Goal: Task Accomplishment & Management: Manage account settings

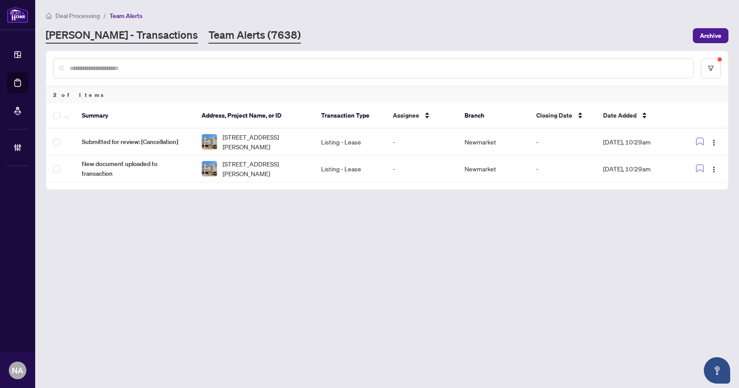
click at [127, 41] on link "[PERSON_NAME] - Transactions" at bounding box center [122, 36] width 152 height 16
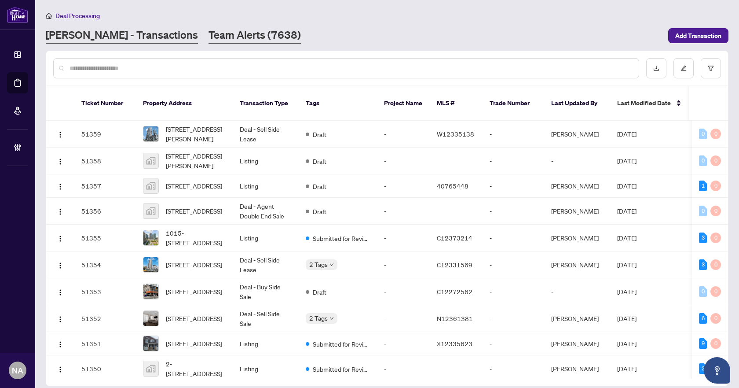
click at [209, 40] on link "Team Alerts (7638)" at bounding box center [255, 36] width 92 height 16
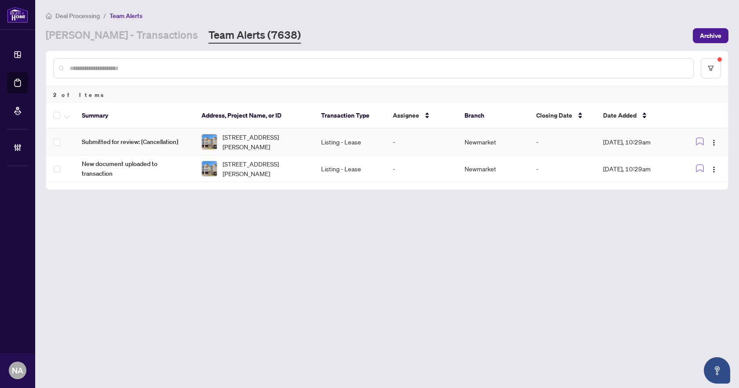
click at [113, 141] on span "Submitted for review: [Cancellation]" at bounding box center [135, 142] width 106 height 10
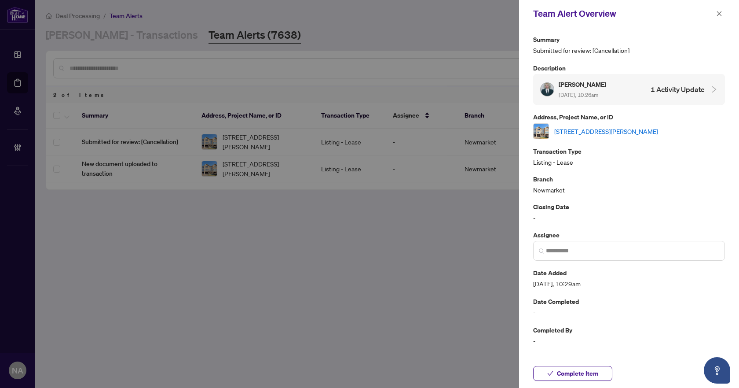
click at [590, 132] on link "[STREET_ADDRESS][PERSON_NAME]" at bounding box center [606, 131] width 104 height 10
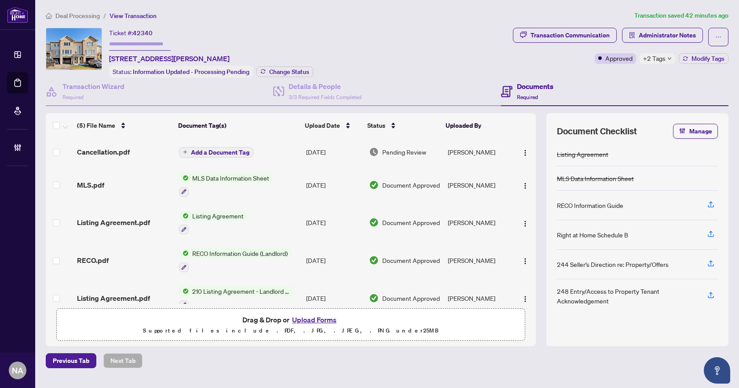
click at [107, 148] on span "Cancellation.pdf" at bounding box center [103, 152] width 53 height 11
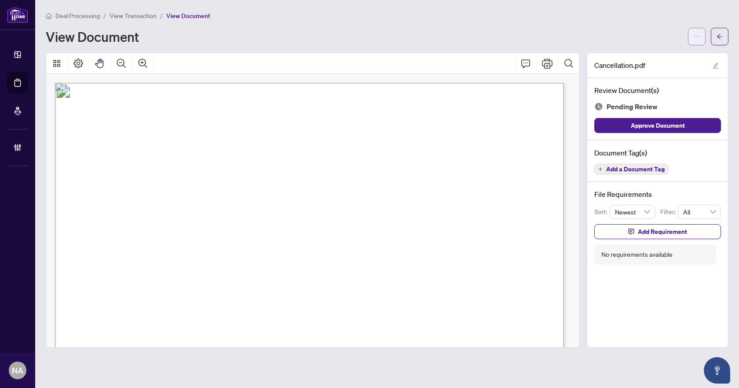
click at [702, 38] on button "button" at bounding box center [697, 37] width 18 height 18
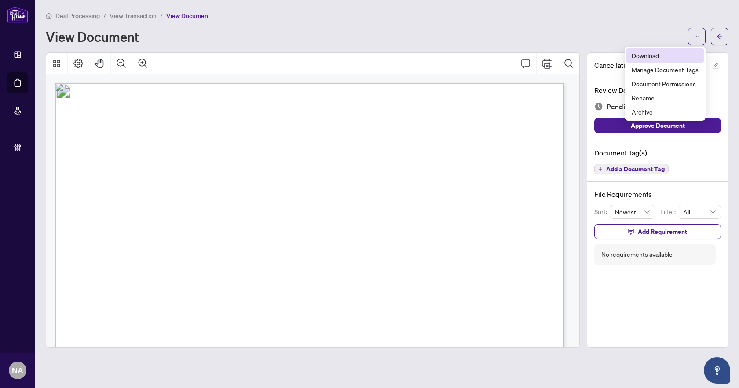
click at [665, 55] on span "Download" at bounding box center [665, 56] width 67 height 10
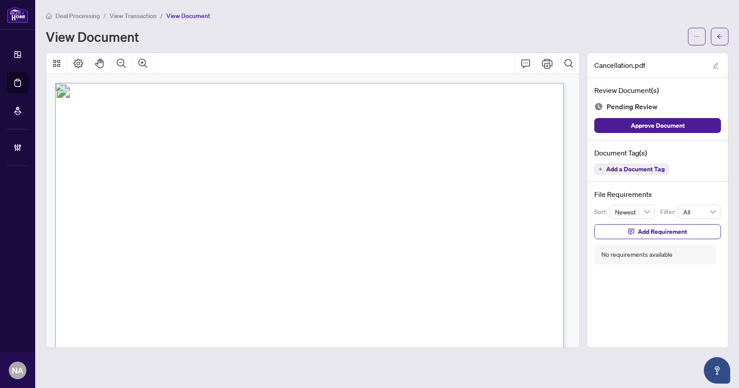
click at [627, 167] on span "Add a Document Tag" at bounding box center [635, 169] width 59 height 6
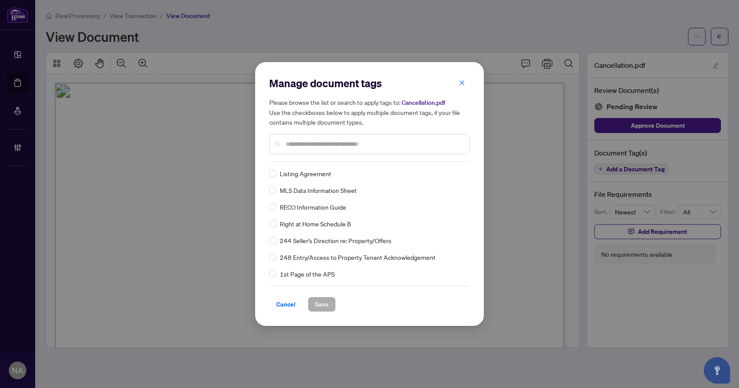
click at [301, 144] on input "text" at bounding box center [374, 144] width 177 height 10
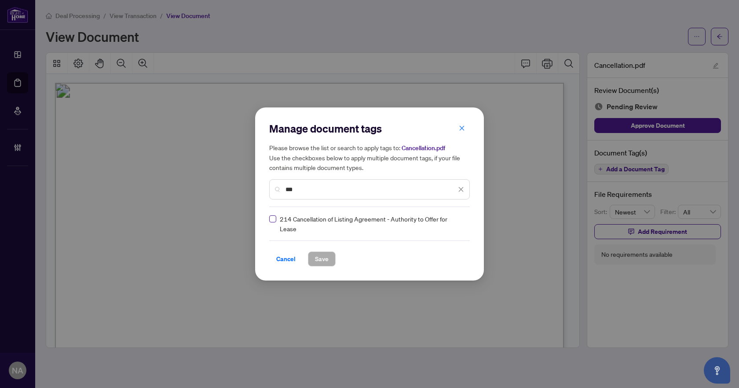
type input "***"
click at [456, 224] on div at bounding box center [456, 223] width 17 height 9
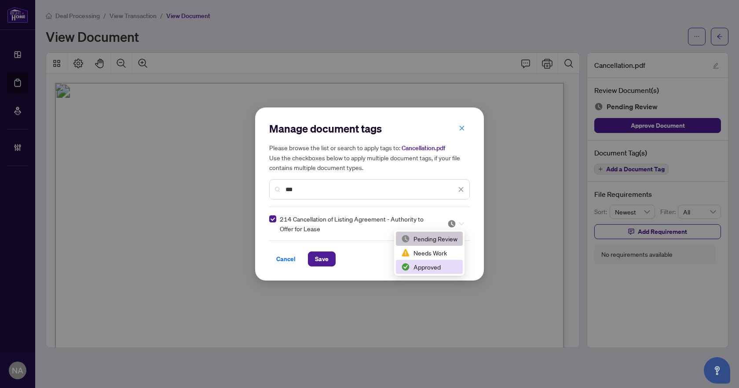
click at [438, 267] on div "Approved" at bounding box center [429, 267] width 56 height 10
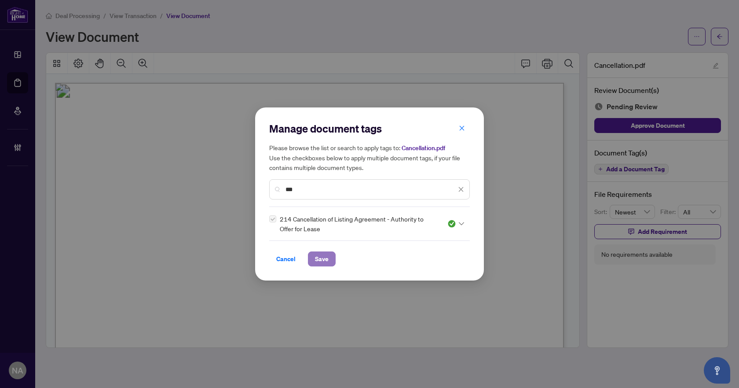
click at [319, 260] on span "Save" at bounding box center [322, 259] width 14 height 14
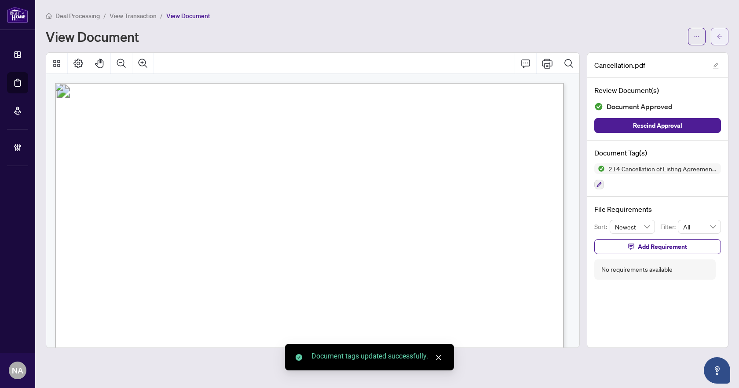
click at [725, 36] on button "button" at bounding box center [720, 37] width 18 height 18
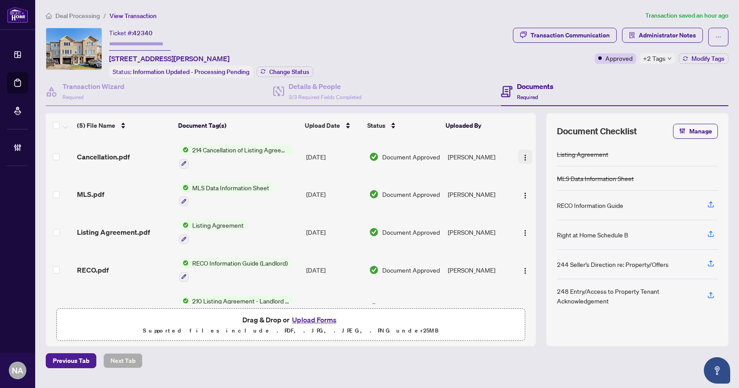
click at [522, 152] on span "button" at bounding box center [525, 157] width 7 height 10
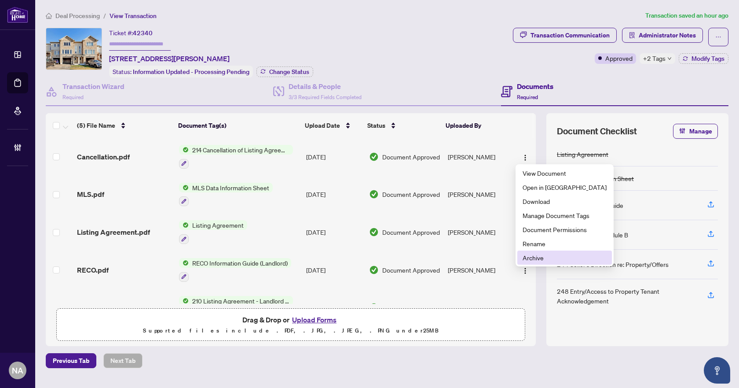
click at [539, 256] on span "Archive" at bounding box center [565, 258] width 84 height 10
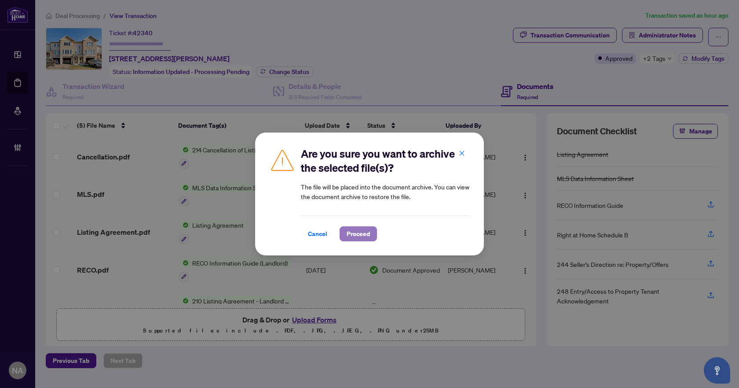
click at [353, 229] on span "Proceed" at bounding box center [358, 234] width 23 height 14
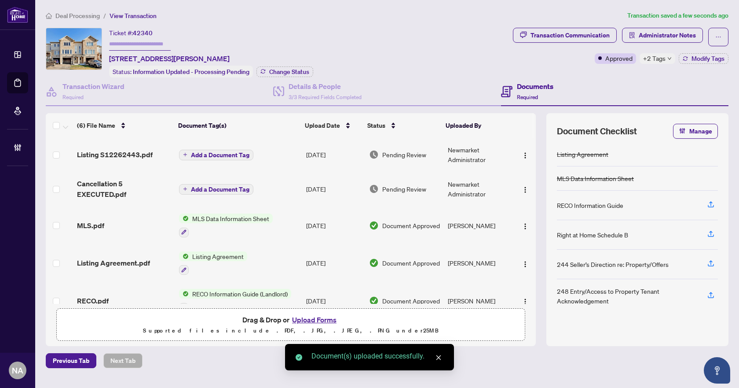
click at [223, 152] on span "Add a Document Tag" at bounding box center [220, 155] width 59 height 6
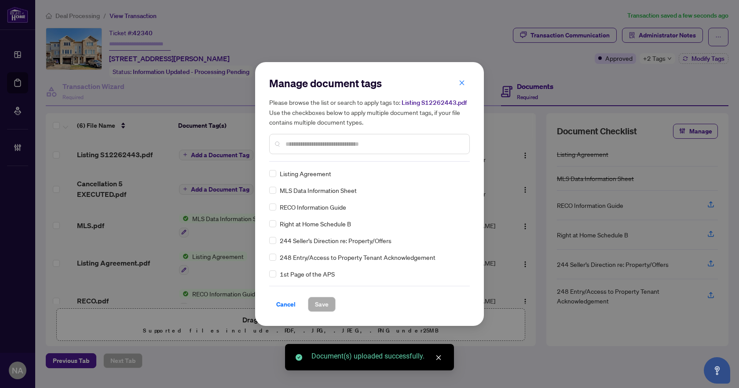
click at [300, 149] on div at bounding box center [369, 144] width 201 height 20
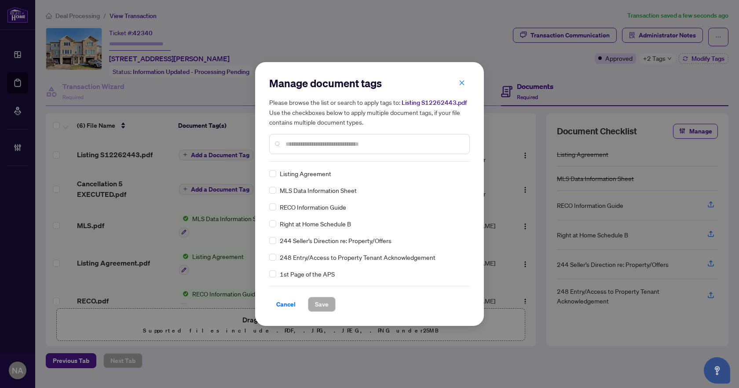
click at [301, 147] on input "text" at bounding box center [374, 144] width 177 height 10
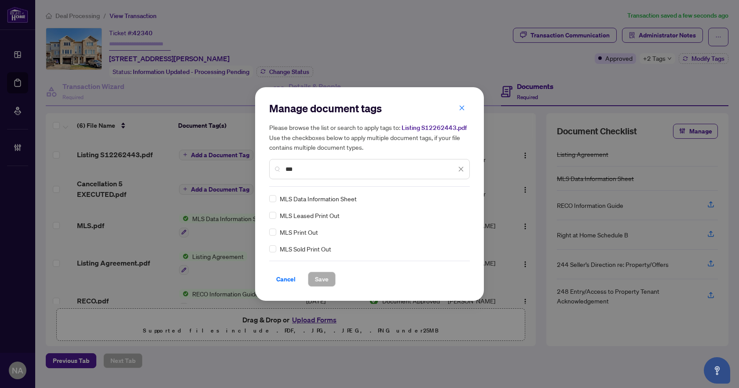
type input "***"
click at [448, 196] on img at bounding box center [452, 198] width 9 height 9
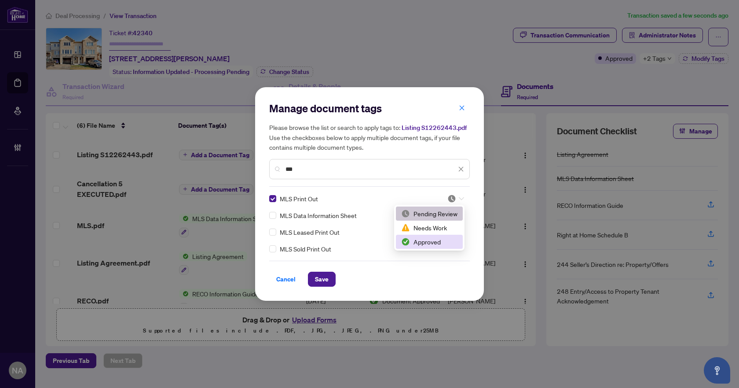
click at [444, 240] on div "Approved" at bounding box center [429, 242] width 56 height 10
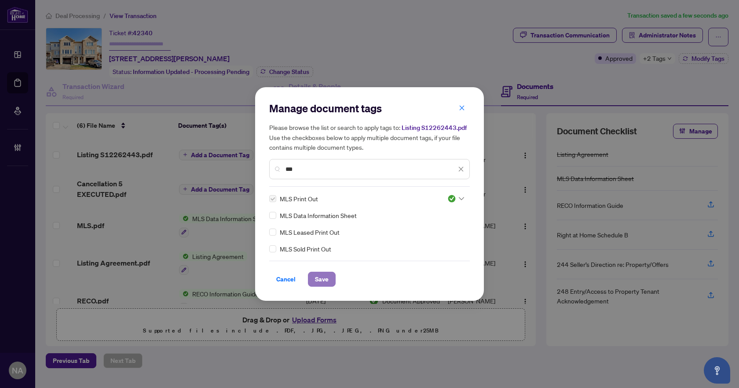
click at [314, 276] on button "Save" at bounding box center [322, 278] width 28 height 15
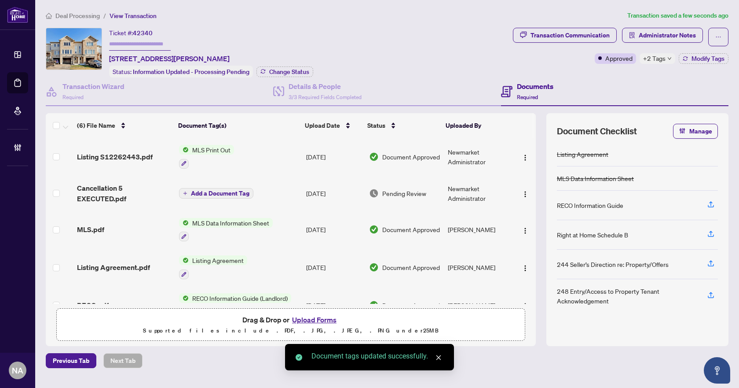
click at [213, 190] on span "Add a Document Tag" at bounding box center [220, 193] width 59 height 6
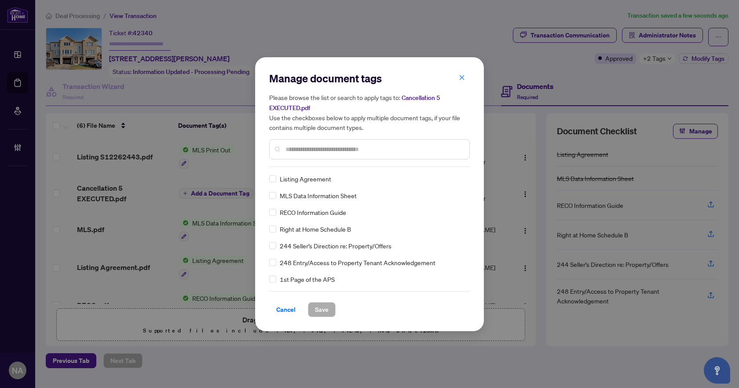
click at [332, 147] on input "text" at bounding box center [374, 149] width 177 height 10
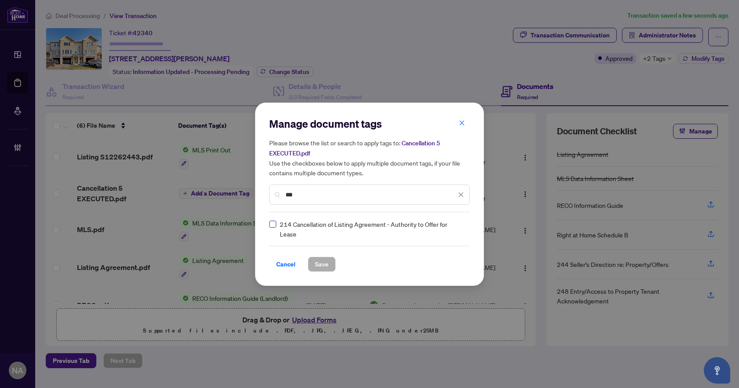
type input "***"
click at [456, 229] on div at bounding box center [456, 228] width 17 height 9
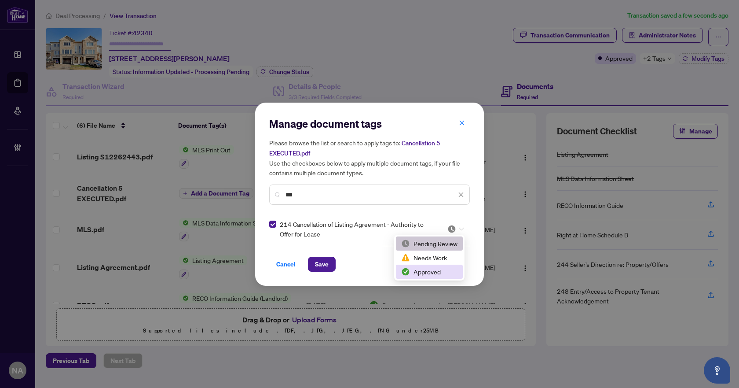
click at [422, 271] on div "Approved" at bounding box center [429, 272] width 56 height 10
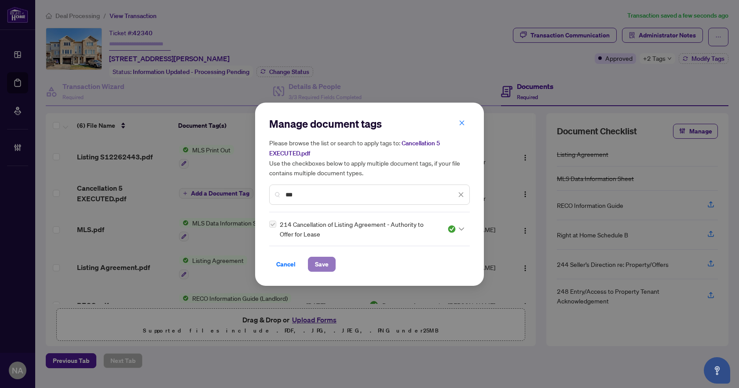
click at [326, 265] on span "Save" at bounding box center [322, 264] width 14 height 14
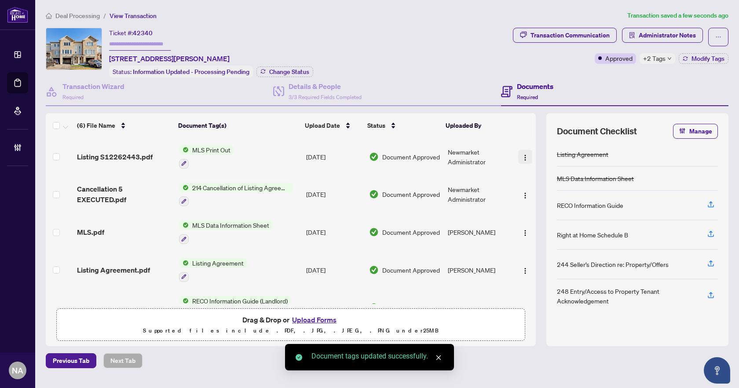
click at [522, 155] on img "button" at bounding box center [525, 157] width 7 height 7
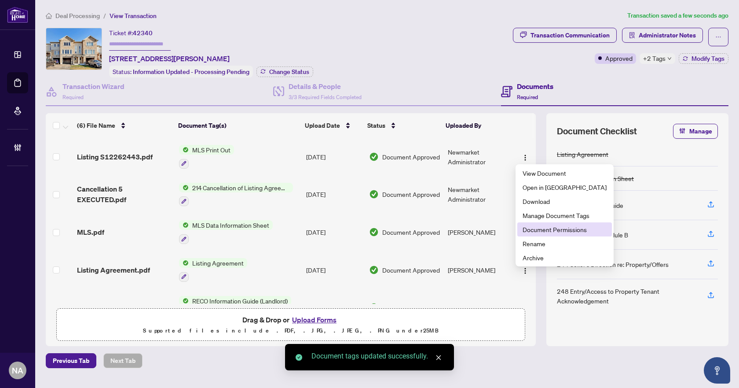
click at [530, 229] on span "Document Permissions" at bounding box center [565, 229] width 84 height 10
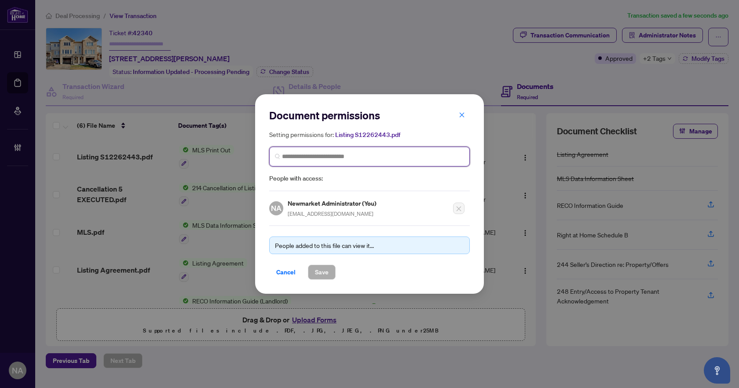
click at [345, 155] on input "search" at bounding box center [373, 156] width 182 height 9
type input "*****"
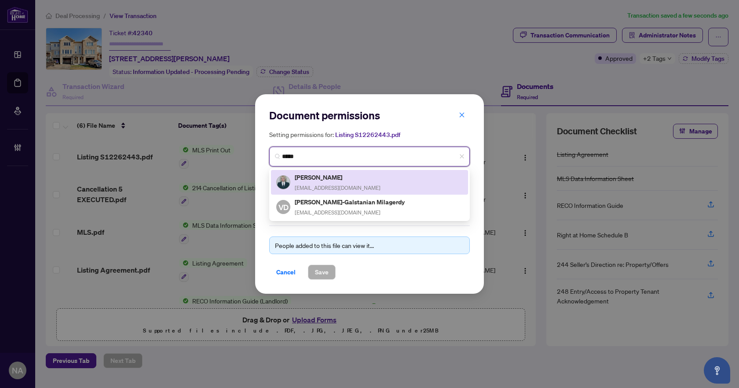
click at [347, 178] on div "Irina Lager irinalager@gmail.com" at bounding box center [369, 182] width 187 height 20
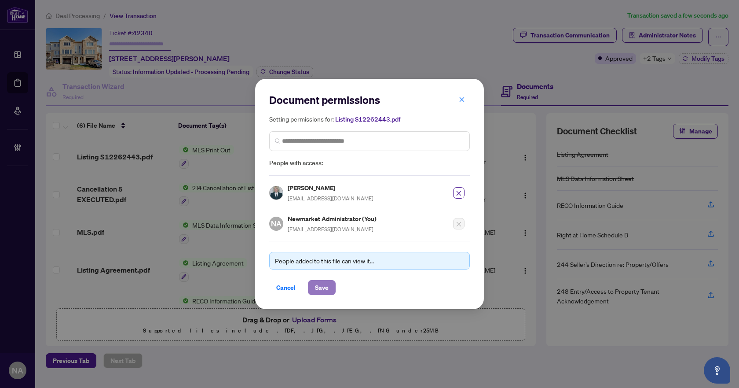
click at [323, 287] on span "Save" at bounding box center [322, 287] width 14 height 14
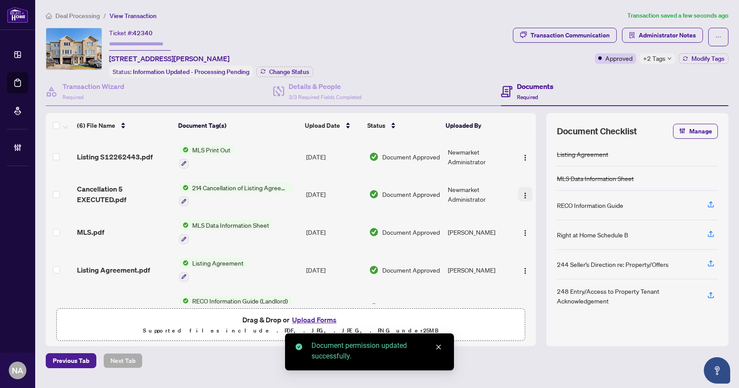
click at [524, 195] on img "button" at bounding box center [525, 195] width 7 height 7
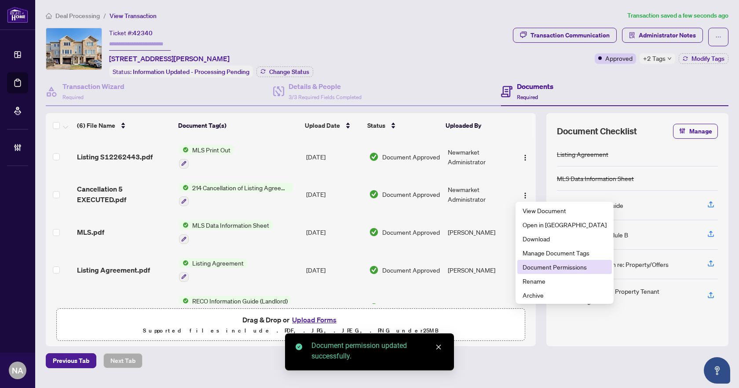
click at [546, 266] on span "Document Permissions" at bounding box center [565, 267] width 84 height 10
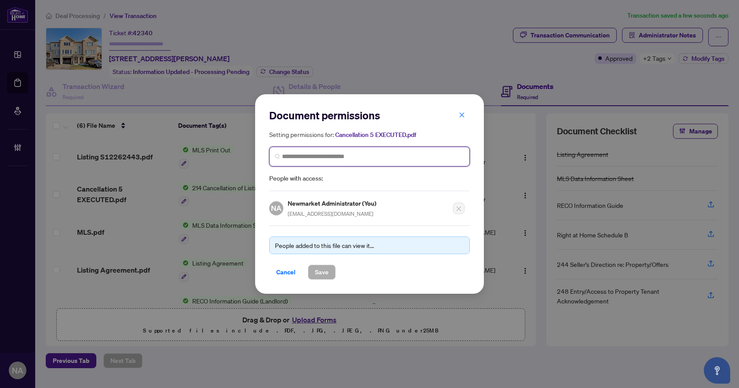
click at [351, 155] on input "search" at bounding box center [373, 156] width 182 height 9
type input "*****"
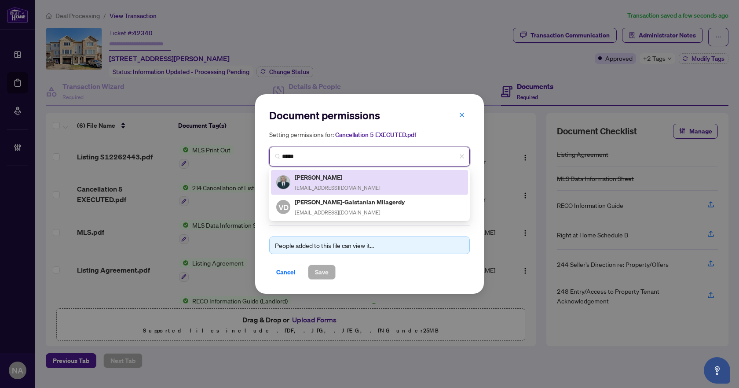
click at [350, 177] on div "Irina Lager irinalager@gmail.com" at bounding box center [369, 182] width 187 height 20
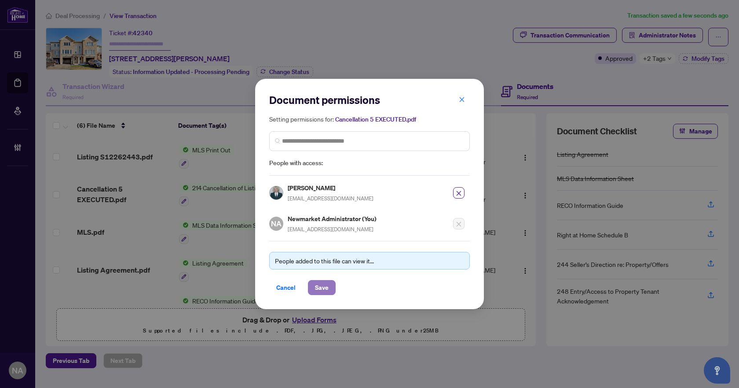
click at [323, 286] on span "Save" at bounding box center [322, 287] width 14 height 14
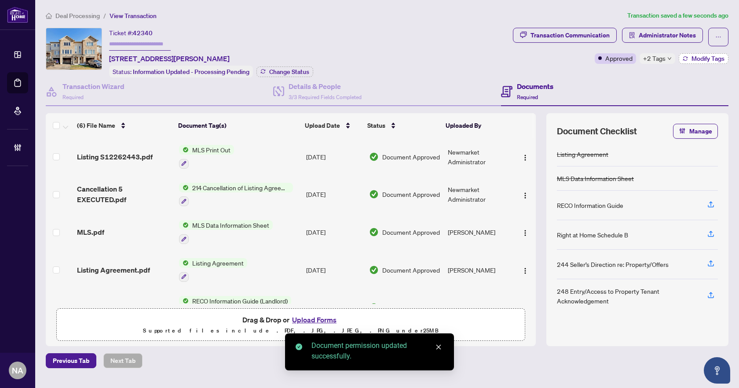
click at [708, 57] on span "Modify Tags" at bounding box center [708, 58] width 33 height 6
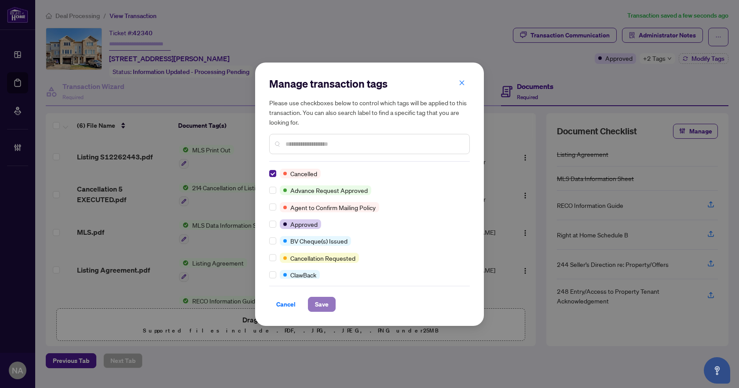
click at [322, 305] on span "Save" at bounding box center [322, 304] width 14 height 14
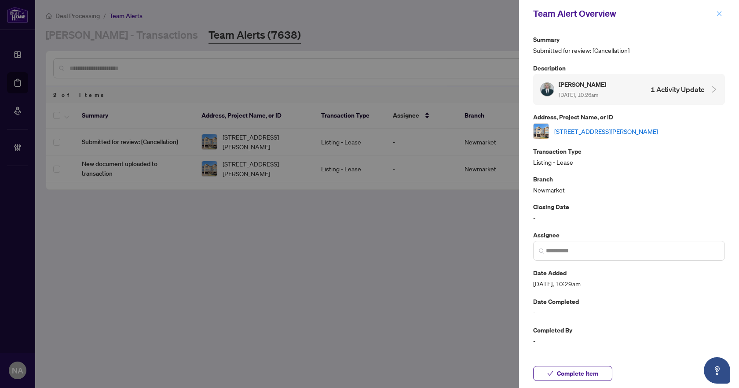
click at [723, 14] on button "button" at bounding box center [719, 13] width 11 height 11
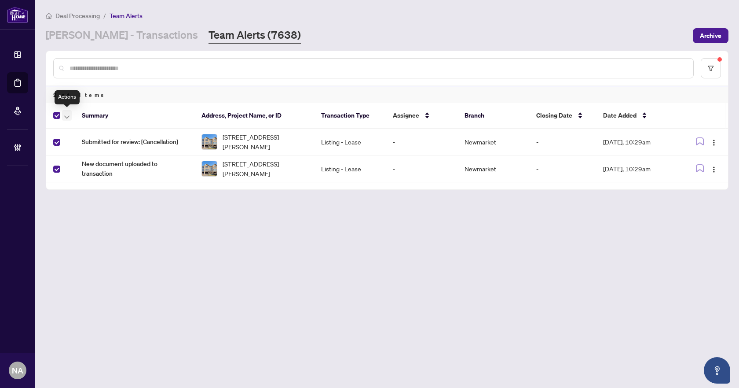
click at [68, 115] on icon "button" at bounding box center [66, 117] width 5 height 4
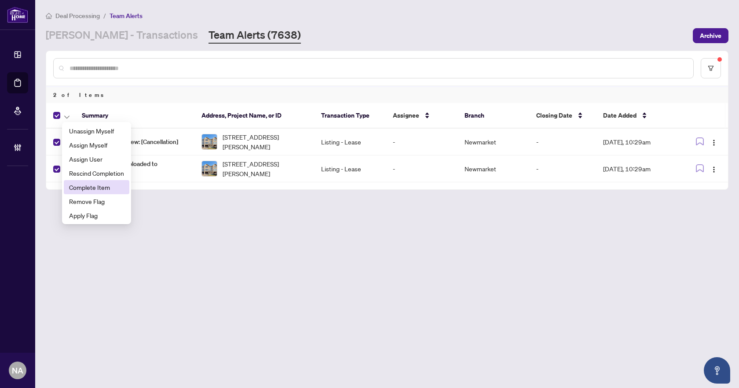
click at [99, 187] on span "Complete Item" at bounding box center [96, 187] width 55 height 10
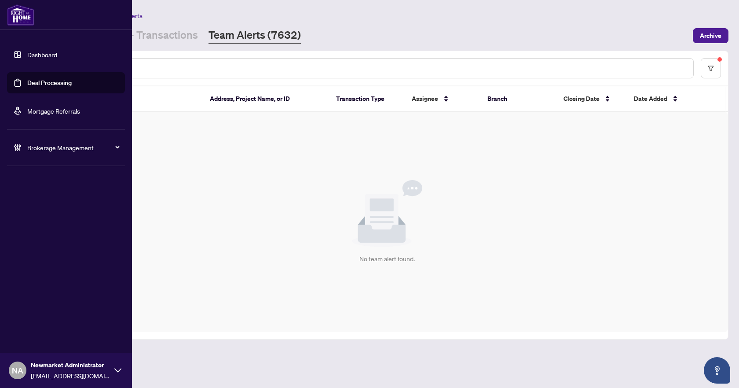
click at [49, 144] on span "Brokerage Management" at bounding box center [73, 148] width 92 height 10
click at [52, 209] on link "Manage Agents" at bounding box center [40, 211] width 44 height 8
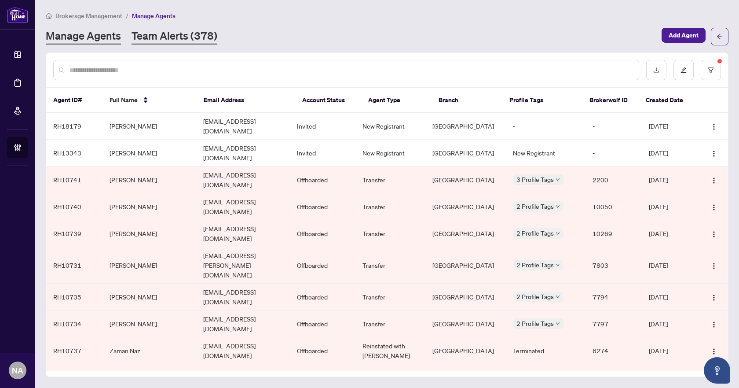
click at [184, 34] on link "Team Alerts (378)" at bounding box center [175, 37] width 86 height 16
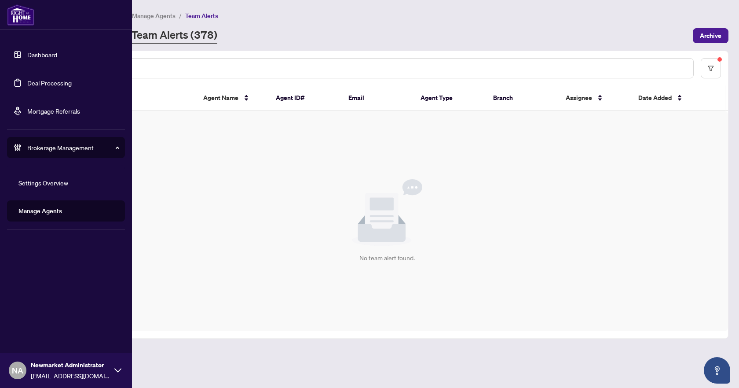
click at [31, 86] on link "Deal Processing" at bounding box center [49, 83] width 44 height 8
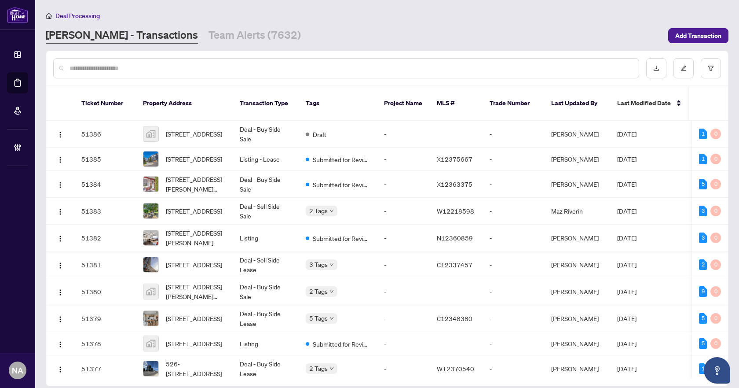
click at [188, 26] on div "Deal Processing RAHR - Transactions Team Alerts (7632) Add Transaction" at bounding box center [387, 27] width 683 height 33
click at [209, 34] on link "Team Alerts (7632)" at bounding box center [255, 36] width 92 height 16
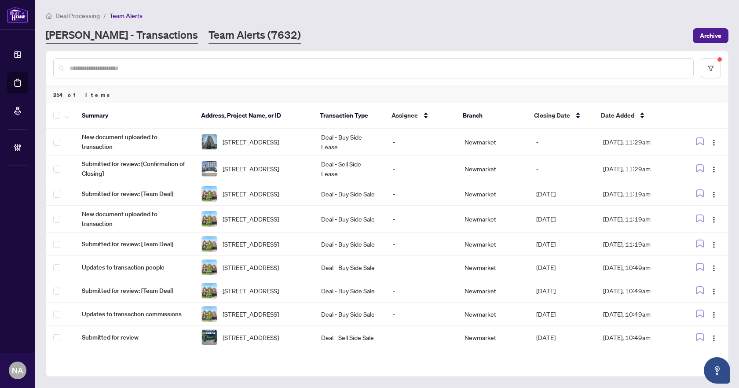
click at [126, 38] on link "RAHR - Transactions" at bounding box center [122, 36] width 152 height 16
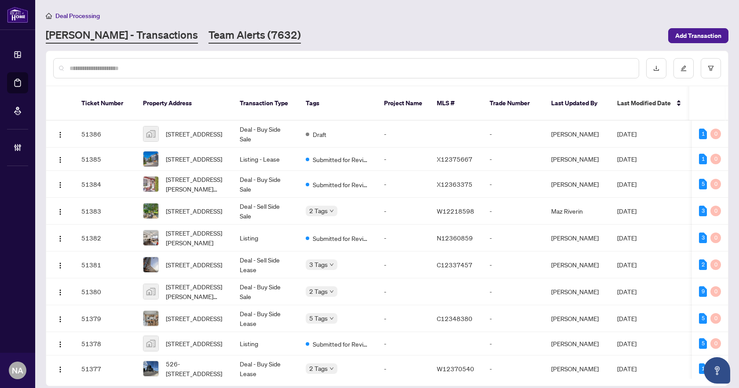
click at [209, 29] on link "Team Alerts (7632)" at bounding box center [255, 36] width 92 height 16
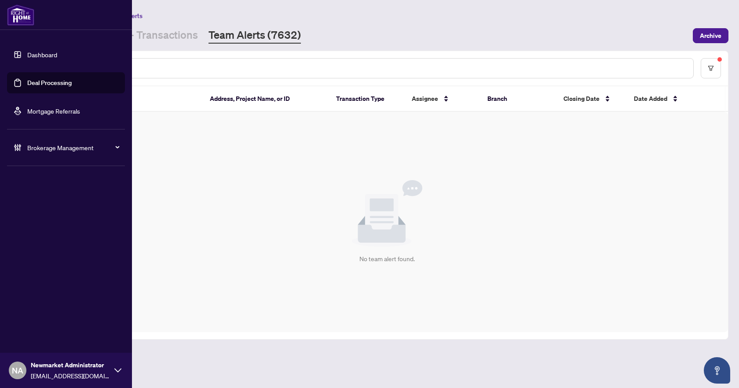
click at [60, 151] on span "Brokerage Management" at bounding box center [73, 148] width 92 height 10
click at [46, 211] on link "Manage Agents" at bounding box center [40, 211] width 44 height 8
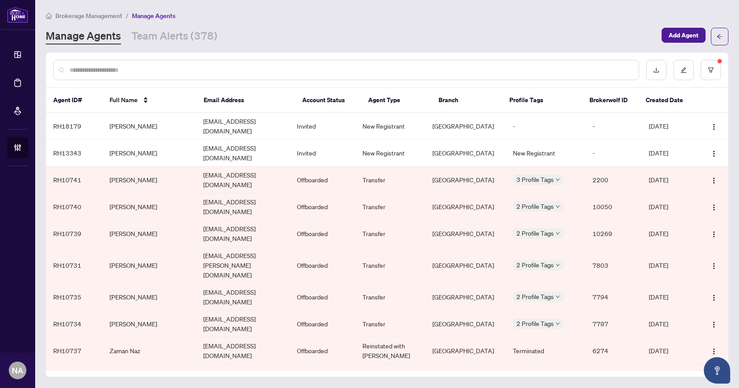
click at [236, 70] on input "text" at bounding box center [351, 70] width 562 height 10
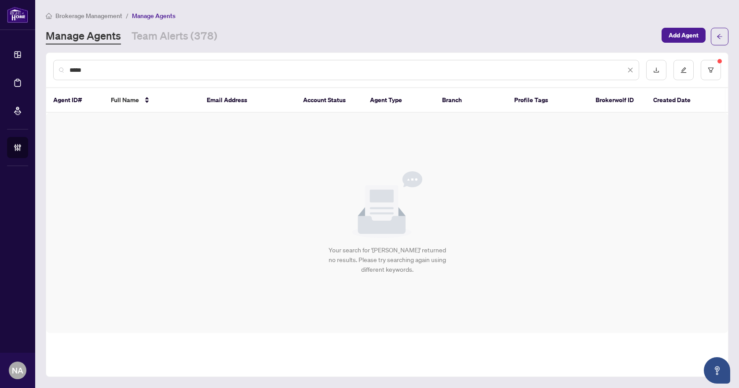
click at [77, 69] on input "*****" at bounding box center [348, 70] width 556 height 10
type input "*"
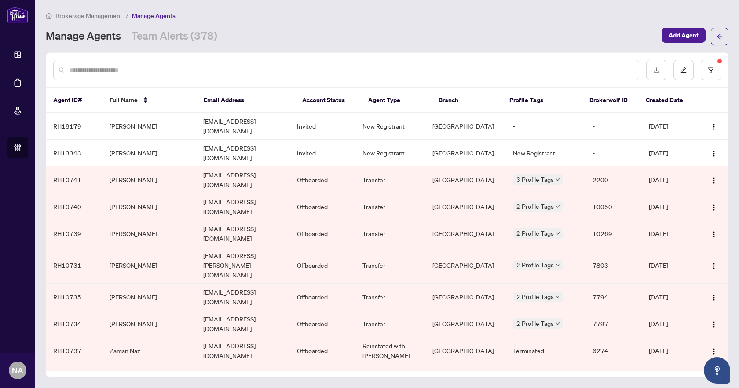
click at [216, 70] on input "text" at bounding box center [351, 70] width 562 height 10
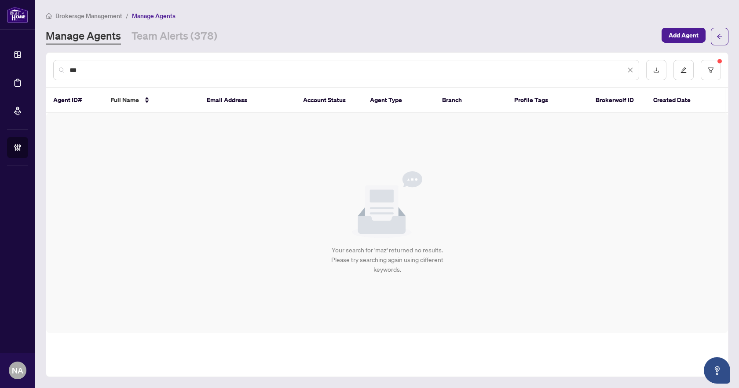
drag, startPoint x: 139, startPoint y: 72, endPoint x: 66, endPoint y: 72, distance: 73.5
click at [66, 72] on div "***" at bounding box center [346, 70] width 586 height 20
type input "*****"
click at [178, 39] on link "Team Alerts (378)" at bounding box center [175, 37] width 86 height 16
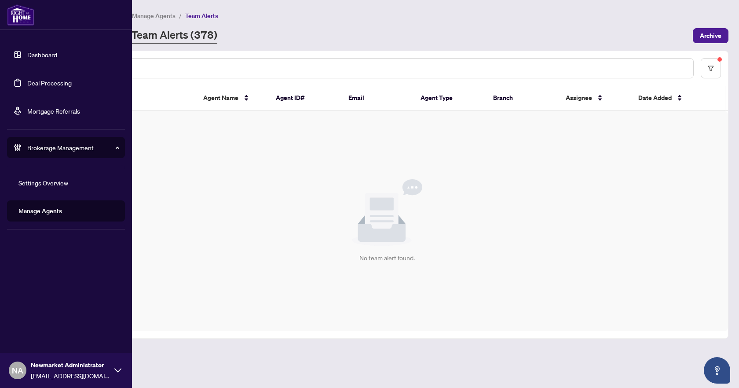
click at [53, 84] on link "Deal Processing" at bounding box center [49, 83] width 44 height 8
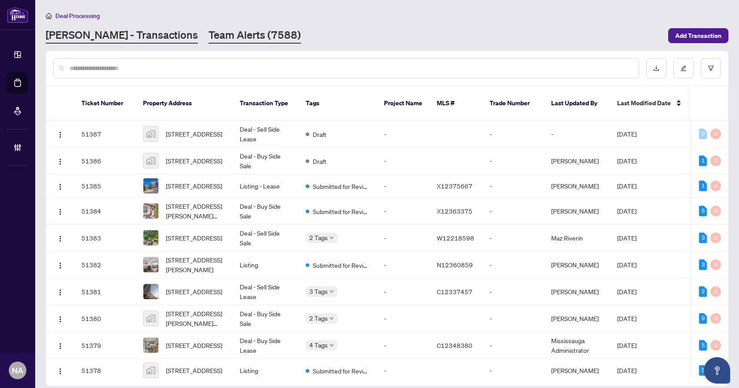
click at [209, 31] on link "Team Alerts (7588)" at bounding box center [255, 36] width 92 height 16
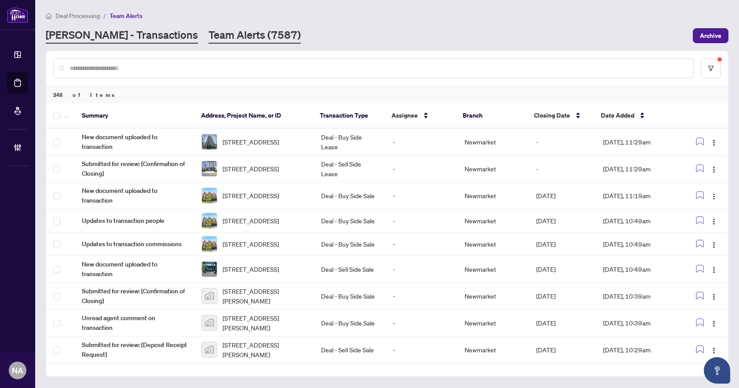
click at [108, 33] on link "RAHR - Transactions" at bounding box center [122, 36] width 152 height 16
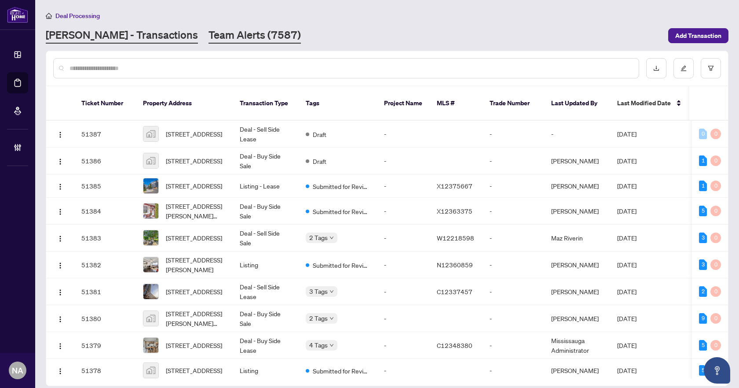
click at [209, 29] on link "Team Alerts (7587)" at bounding box center [255, 36] width 92 height 16
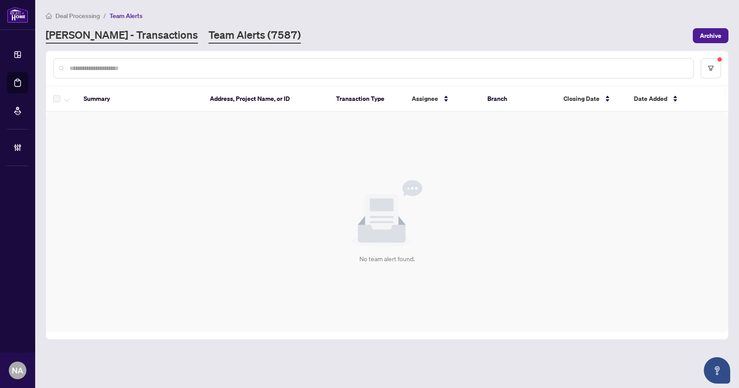
click at [111, 28] on link "RAHR - Transactions" at bounding box center [122, 36] width 152 height 16
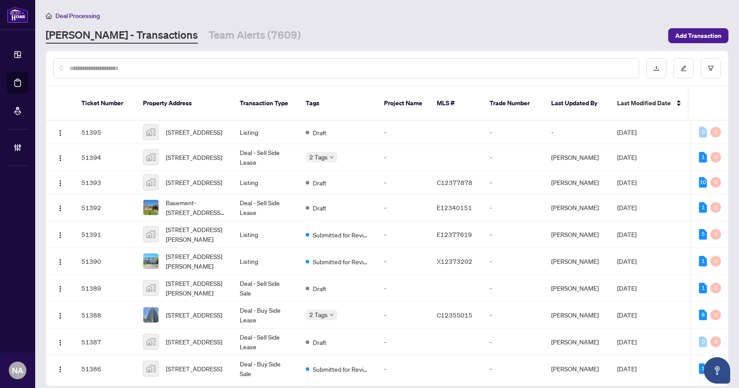
click at [147, 68] on input "text" at bounding box center [351, 68] width 562 height 10
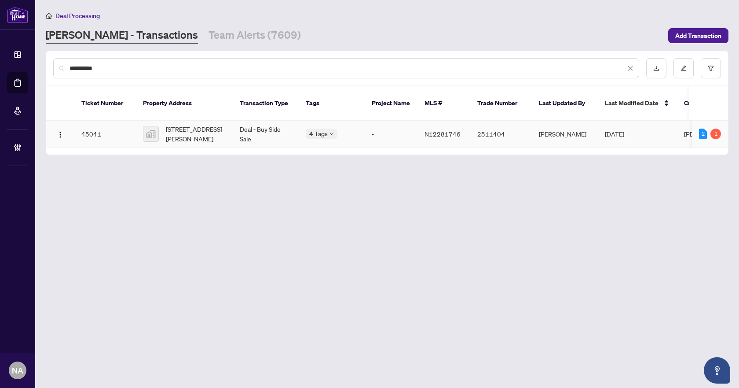
type input "*********"
click at [195, 125] on span "108 Terry Clayton Avenue, Beaverton, ON, Canada" at bounding box center [196, 133] width 60 height 19
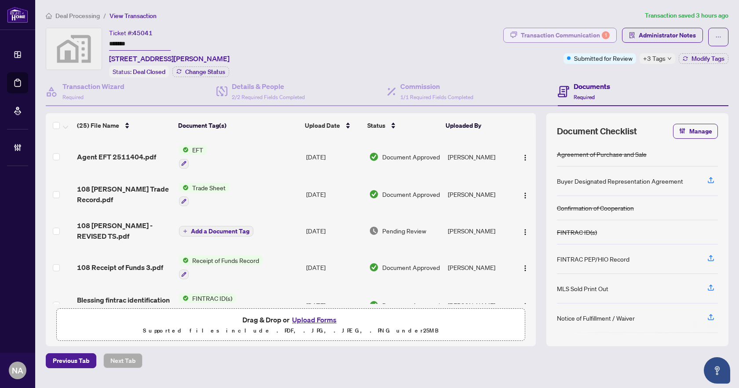
click at [583, 35] on div "Transaction Communication 1" at bounding box center [565, 35] width 89 height 14
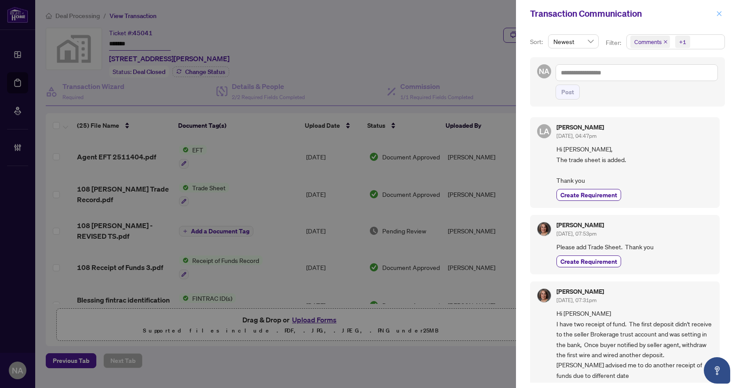
click at [719, 13] on icon "close" at bounding box center [719, 13] width 5 height 5
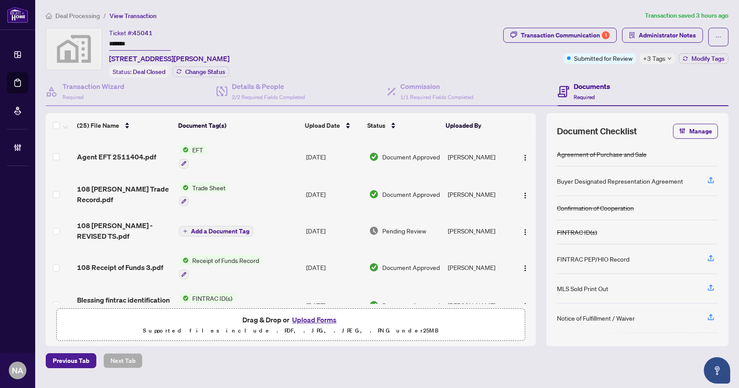
click at [113, 154] on span "Agent EFT 2511404.pdf" at bounding box center [116, 156] width 79 height 11
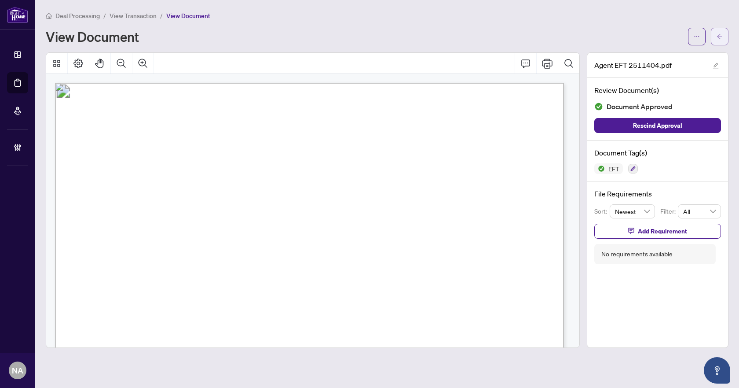
click at [721, 35] on icon "arrow-left" at bounding box center [720, 36] width 6 height 6
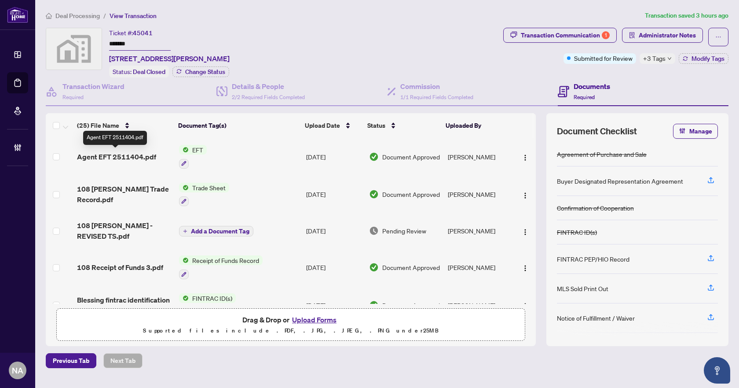
click at [99, 154] on span "Agent EFT 2511404.pdf" at bounding box center [116, 156] width 79 height 11
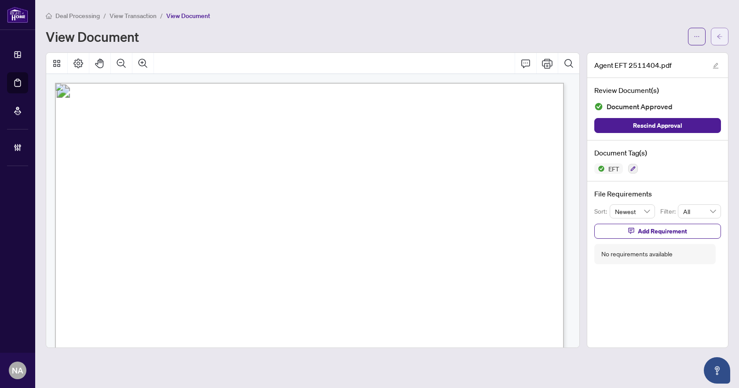
click at [717, 40] on span "button" at bounding box center [720, 36] width 6 height 14
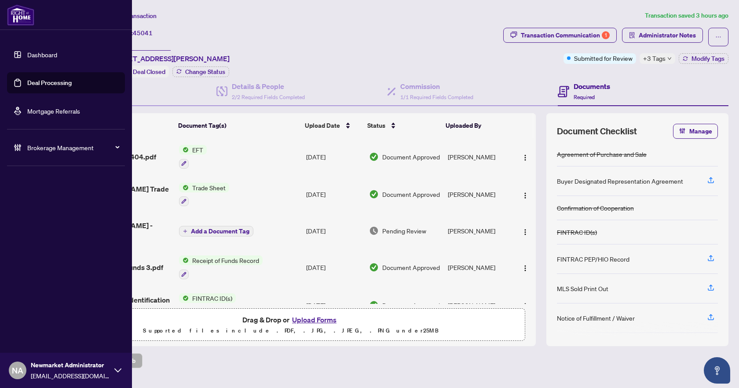
click at [32, 79] on link "Deal Processing" at bounding box center [49, 83] width 44 height 8
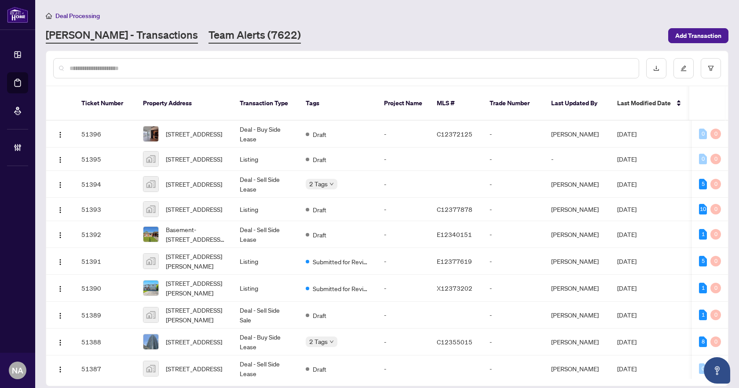
click at [209, 33] on link "Team Alerts (7622)" at bounding box center [255, 36] width 92 height 16
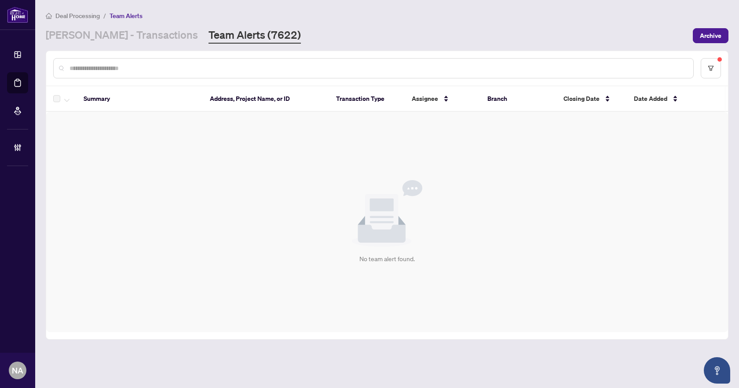
click at [626, 216] on div "No team alert found." at bounding box center [387, 222] width 682 height 220
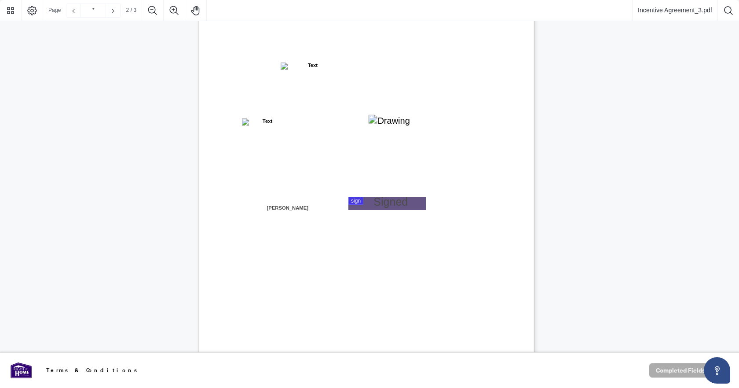
type input "*"
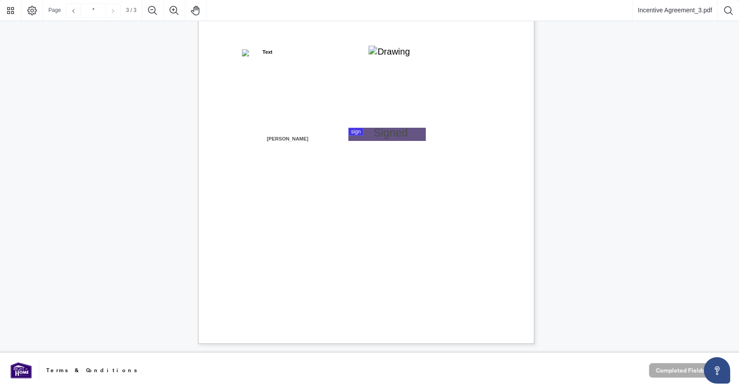
scroll to position [971, 0]
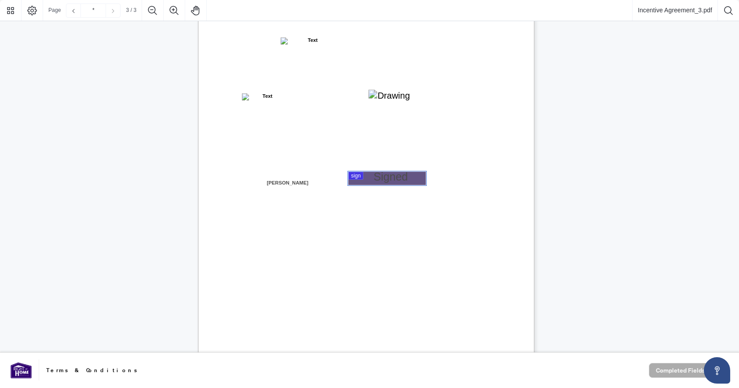
click at [393, 181] on div at bounding box center [369, 176] width 739 height 352
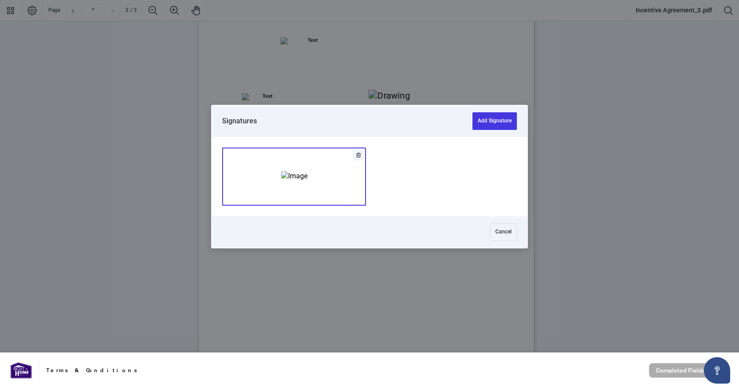
click at [292, 171] on img "Add Signature" at bounding box center [294, 176] width 26 height 10
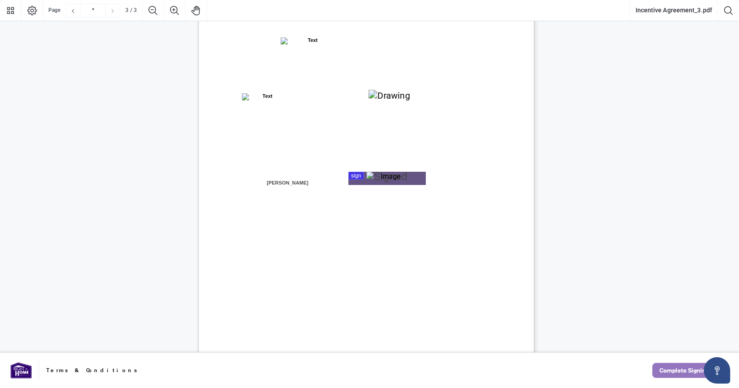
click at [671, 371] on span "Complete Signing" at bounding box center [685, 370] width 50 height 14
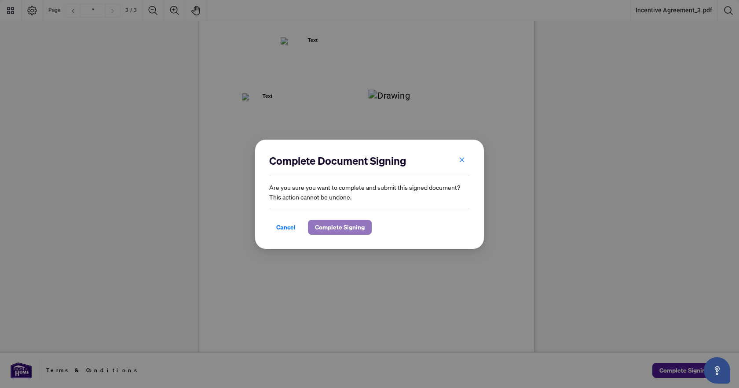
click at [327, 224] on span "Complete Signing" at bounding box center [340, 227] width 50 height 14
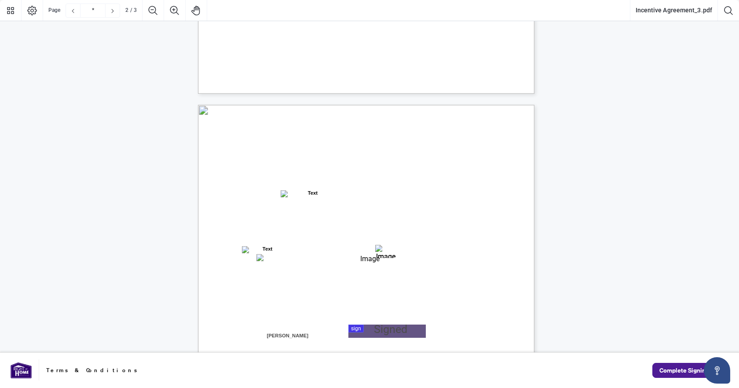
type input "*"
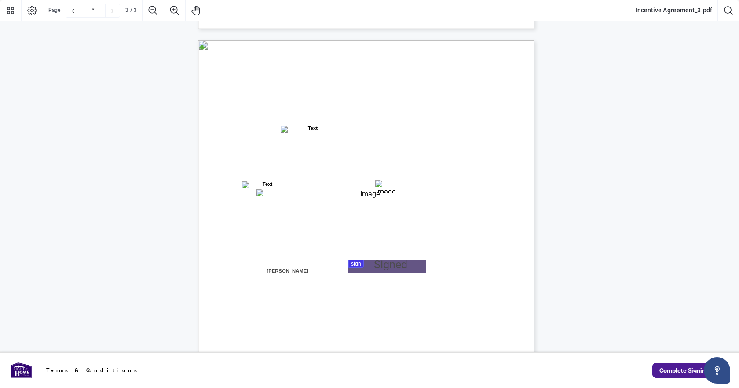
scroll to position [880, 0]
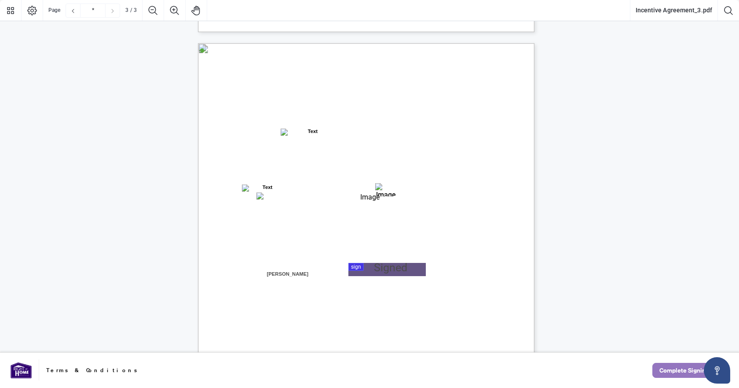
click at [674, 366] on span "Complete Signing" at bounding box center [685, 370] width 50 height 14
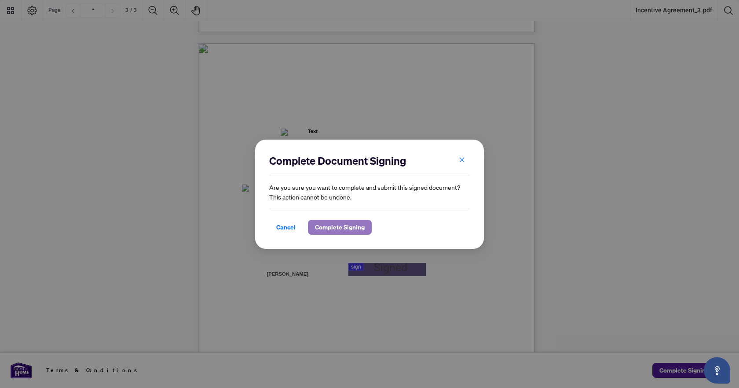
click at [334, 227] on span "Complete Signing" at bounding box center [340, 227] width 50 height 14
